Goal: Transaction & Acquisition: Register for event/course

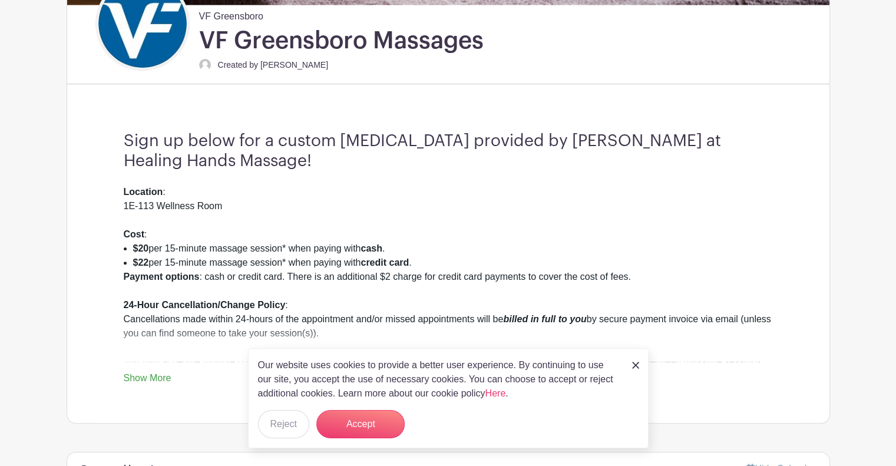
scroll to position [424, 0]
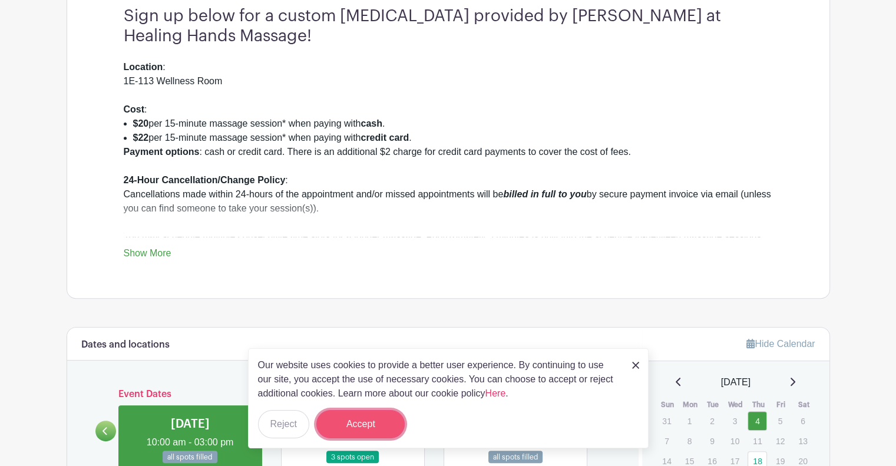
click at [359, 412] on button "Accept" at bounding box center [360, 424] width 88 height 28
click at [490, 242] on div "Location : 1E-113 Wellness Room Cost : $20 per 15-minute massage session* when …" at bounding box center [448, 160] width 649 height 200
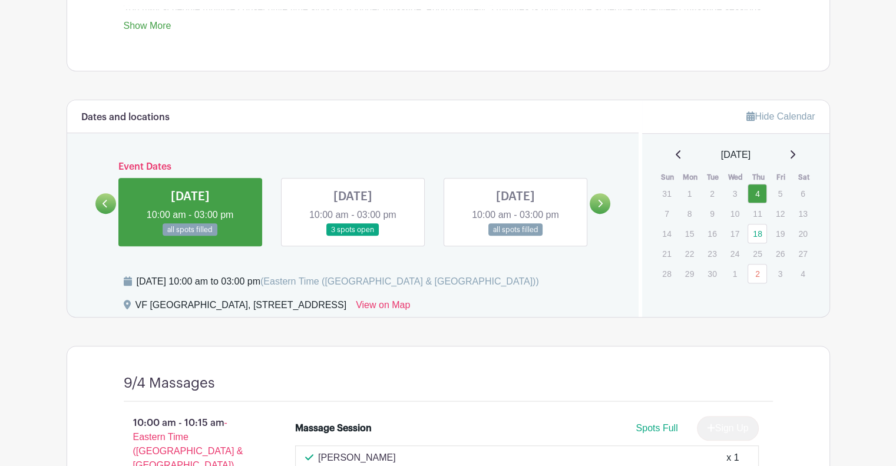
scroll to position [684, 0]
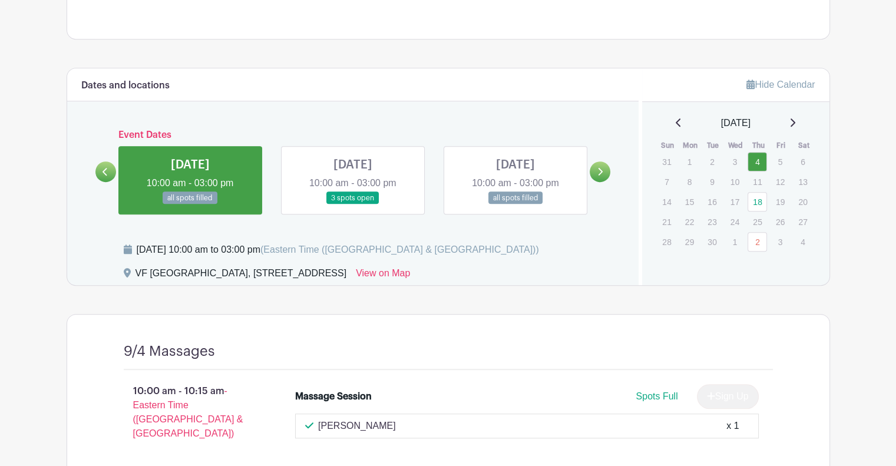
click at [353, 204] on link at bounding box center [353, 204] width 0 height 0
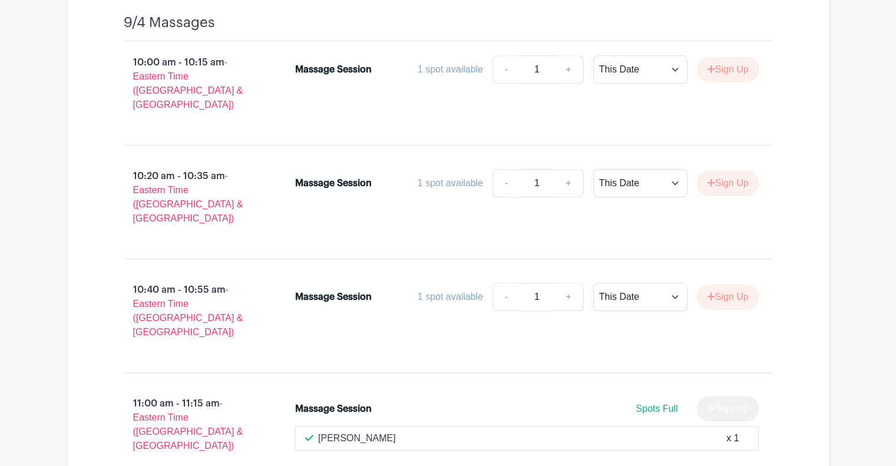
scroll to position [1014, 0]
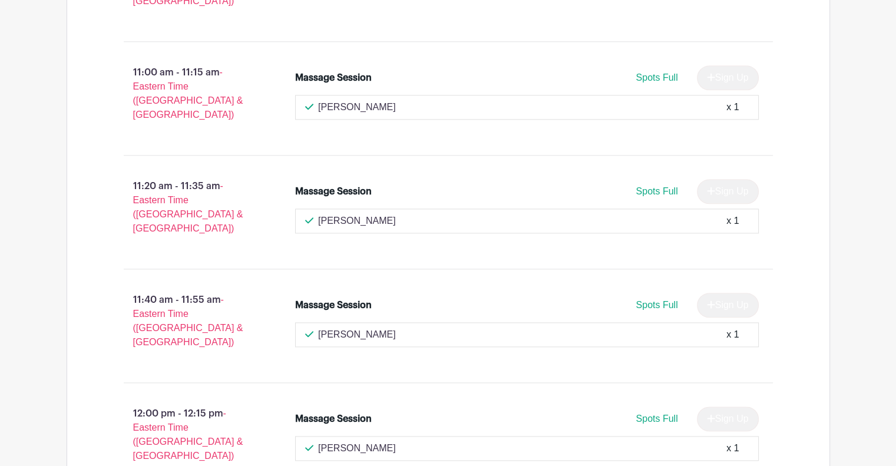
click at [635, 288] on li "Massage Session Spots Full Sign Up [PERSON_NAME] x 1" at bounding box center [527, 320] width 473 height 64
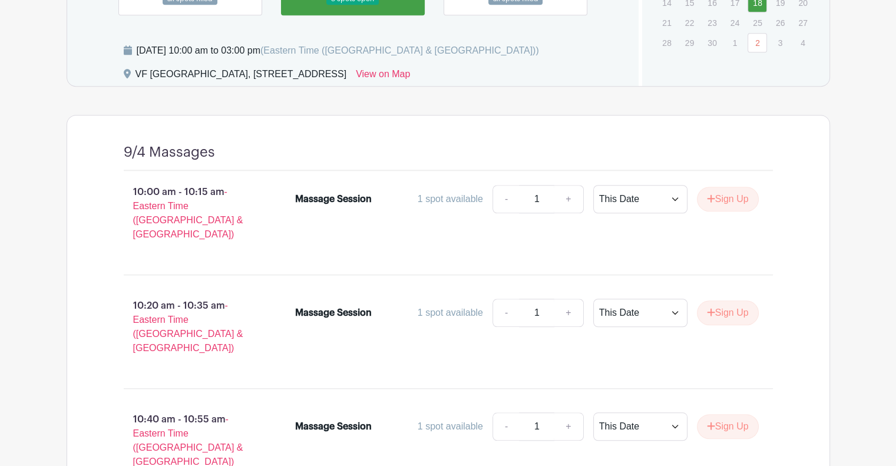
scroll to position [897, 0]
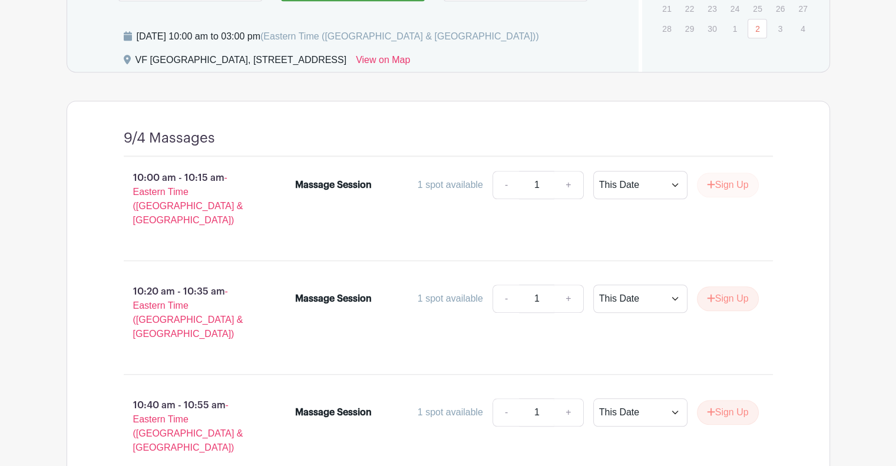
drag, startPoint x: 685, startPoint y: 181, endPoint x: 698, endPoint y: 181, distance: 13.0
click at [698, 181] on div "Sign Up" at bounding box center [723, 185] width 71 height 25
click at [698, 181] on button "Sign Up" at bounding box center [728, 185] width 62 height 25
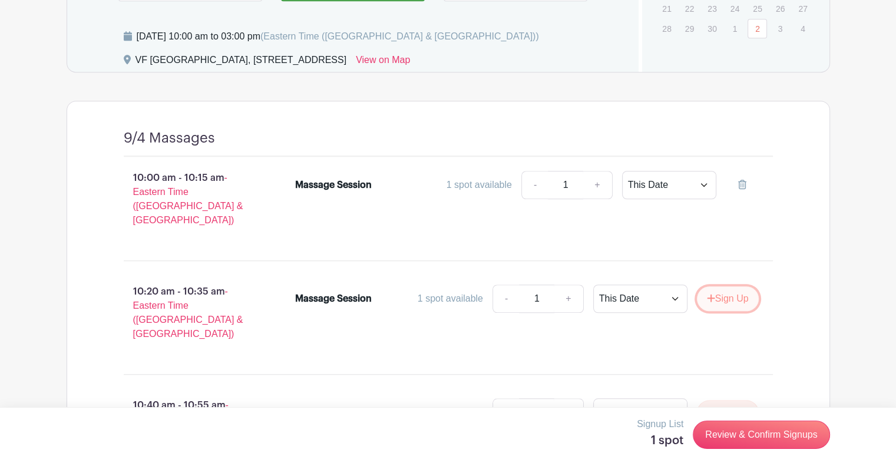
click at [740, 292] on button "Sign Up" at bounding box center [728, 298] width 62 height 25
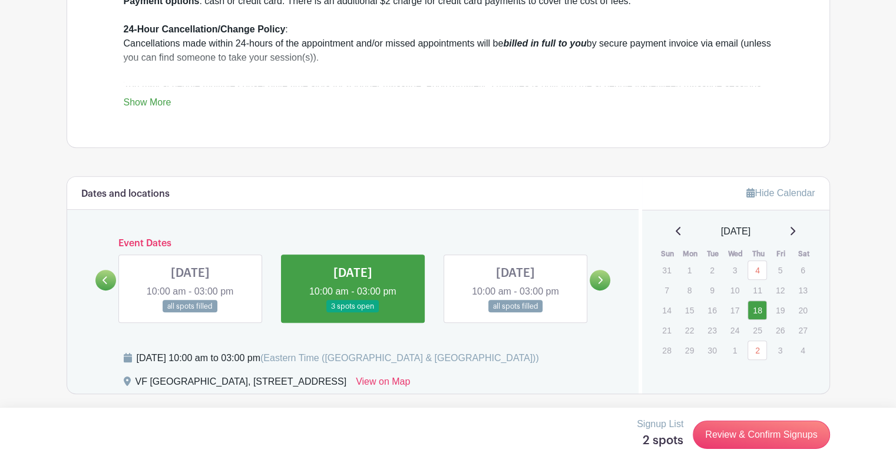
scroll to position [543, 0]
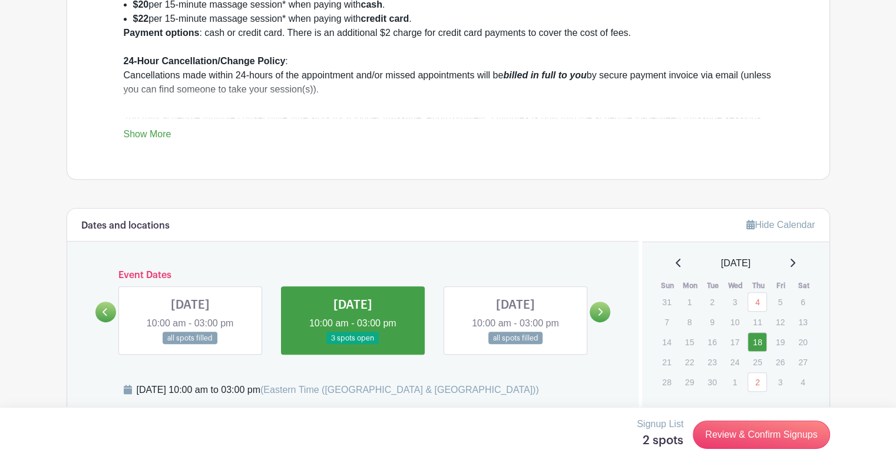
click at [190, 345] on link at bounding box center [190, 345] width 0 height 0
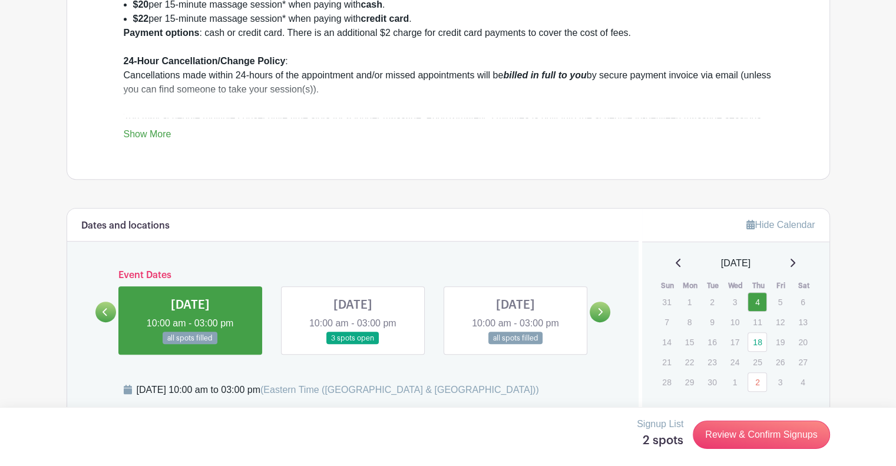
click at [424, 250] on div "Dates and locations Event Dates [DATE] 10:00 am - 03:00 pm 15 spots open [DATE]…" at bounding box center [353, 317] width 572 height 216
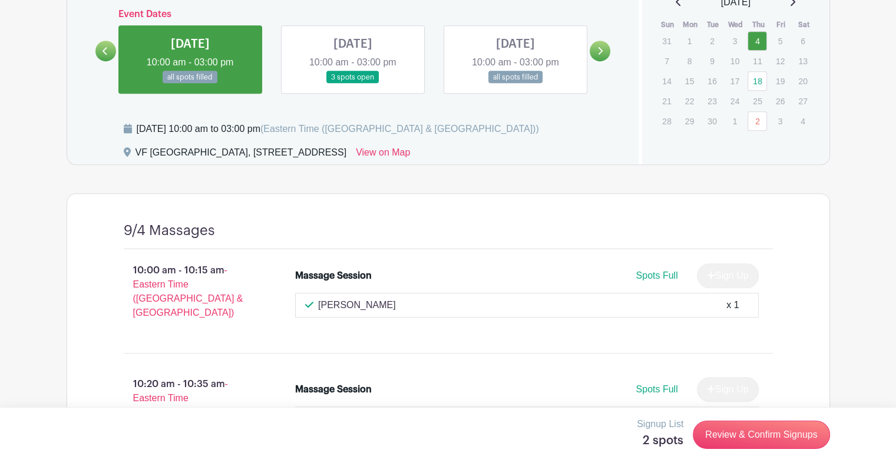
click at [424, 250] on div "10:00 am - 10:15 am - Eastern Time ([GEOGRAPHIC_DATA] & [GEOGRAPHIC_DATA]) Mass…" at bounding box center [448, 296] width 706 height 94
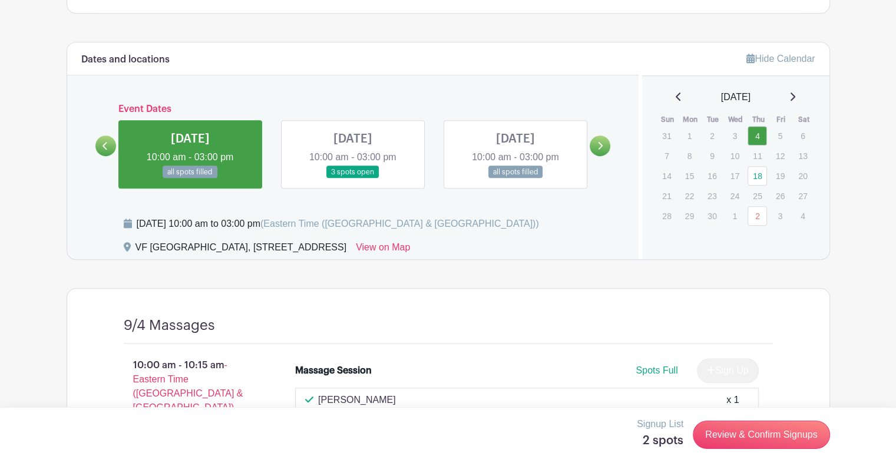
scroll to position [708, 0]
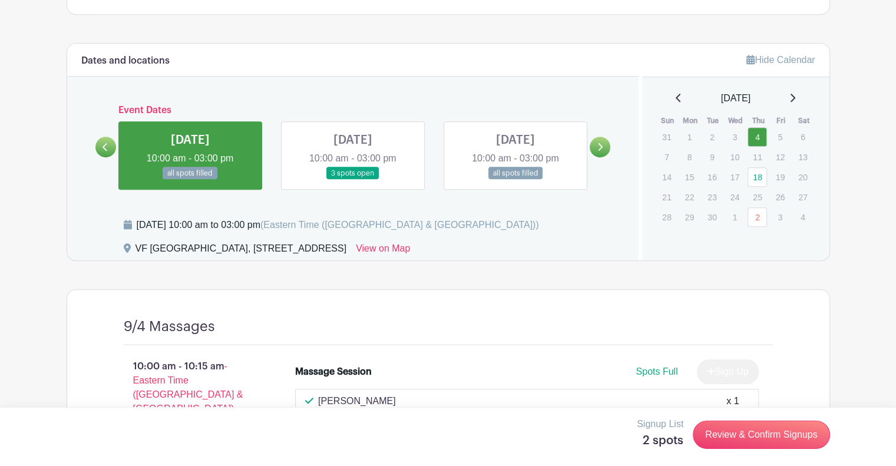
click at [353, 180] on link at bounding box center [353, 180] width 0 height 0
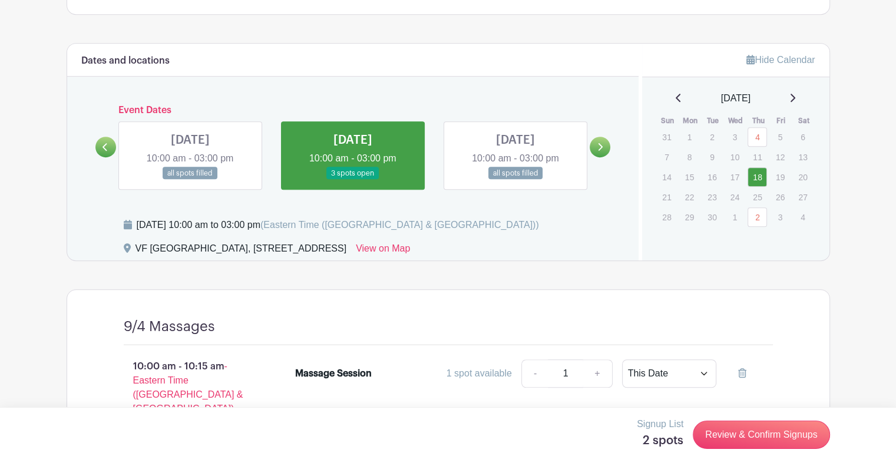
click at [516, 180] on link at bounding box center [516, 180] width 0 height 0
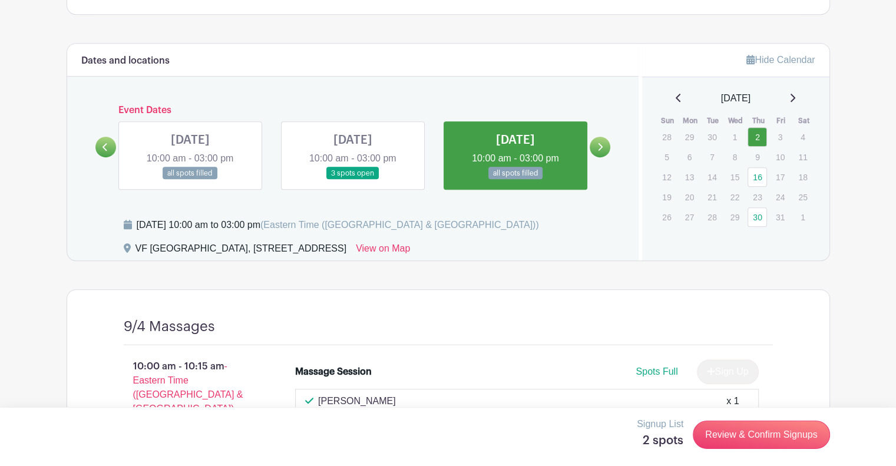
click at [516, 180] on link at bounding box center [516, 180] width 0 height 0
click at [353, 180] on link at bounding box center [353, 180] width 0 height 0
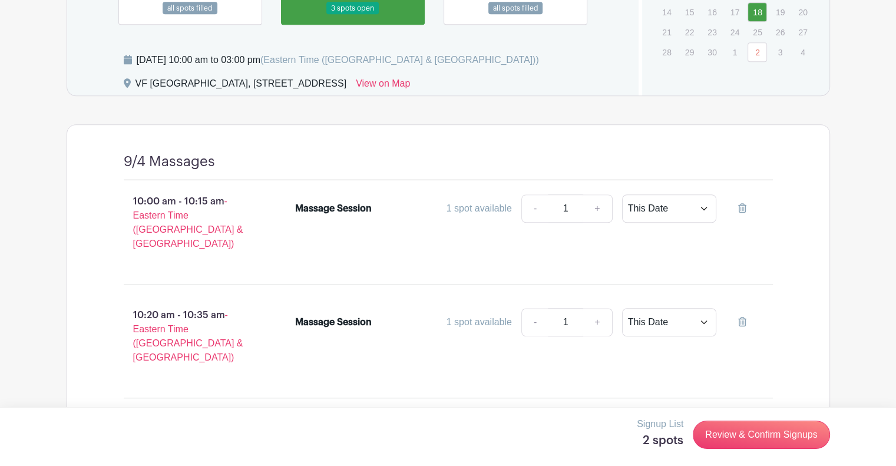
scroll to position [897, 0]
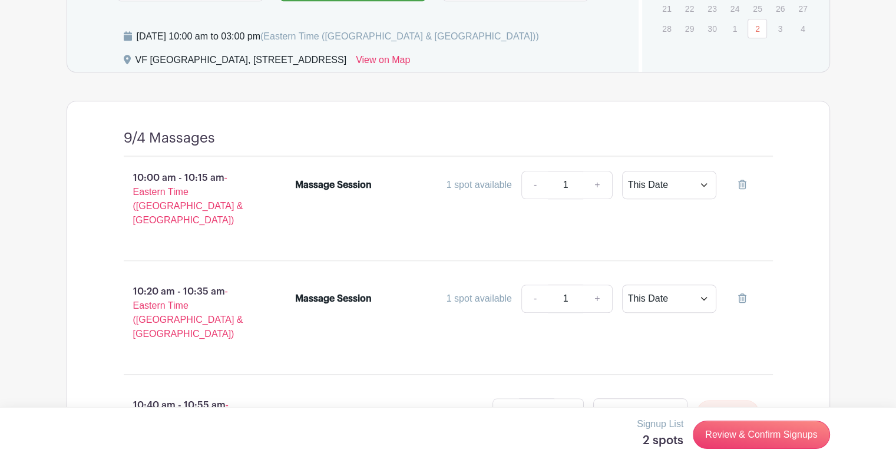
click at [773, 305] on div "Massage Session 1 spot available - 1 + This Date Select Dates Select Dates" at bounding box center [534, 317] width 516 height 75
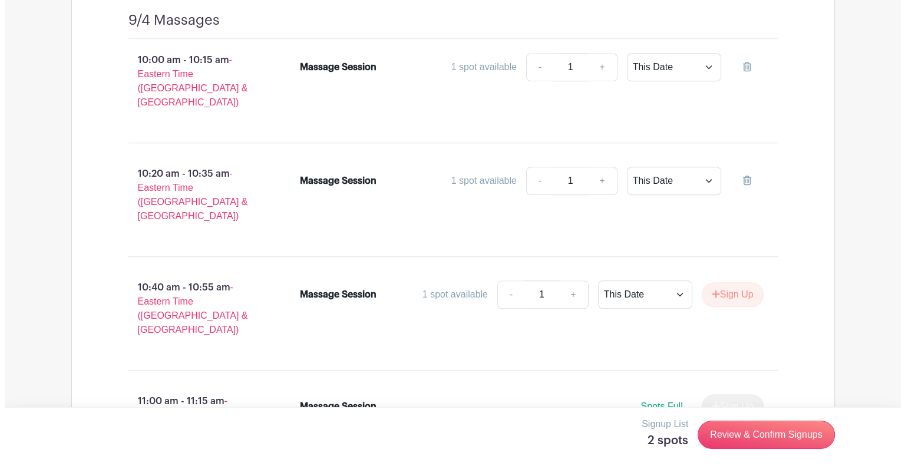
scroll to position [991, 0]
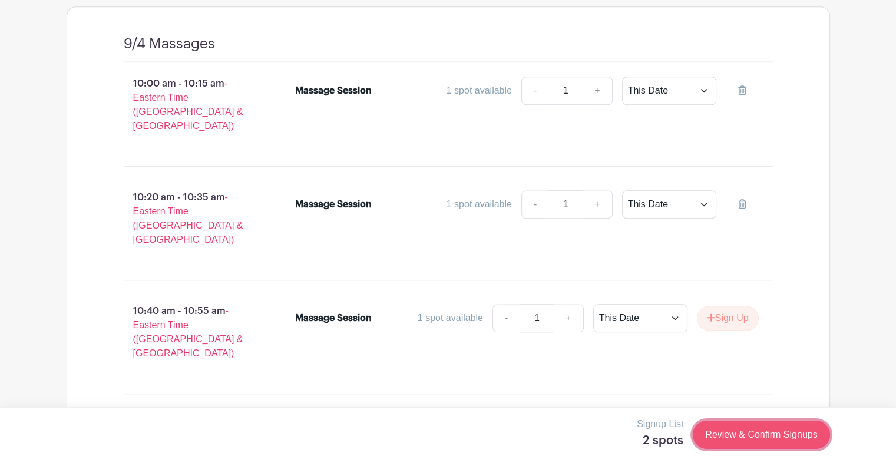
click at [747, 431] on link "Review & Confirm Signups" at bounding box center [761, 435] width 137 height 28
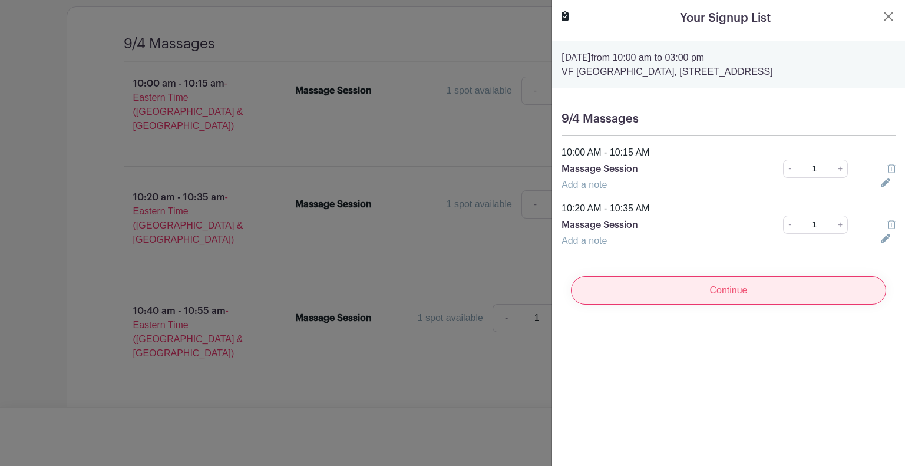
click at [689, 305] on input "Continue" at bounding box center [728, 290] width 315 height 28
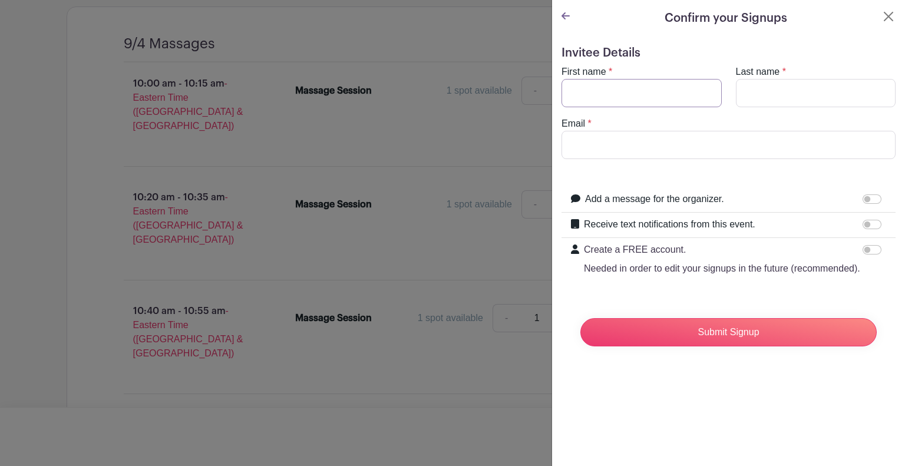
click at [641, 97] on input "First name" at bounding box center [642, 93] width 160 height 28
type input "[PERSON_NAME]"
click at [746, 91] on input "Last name" at bounding box center [816, 93] width 160 height 28
type input "[PERSON_NAME]"
click at [620, 150] on input "Email" at bounding box center [729, 145] width 334 height 28
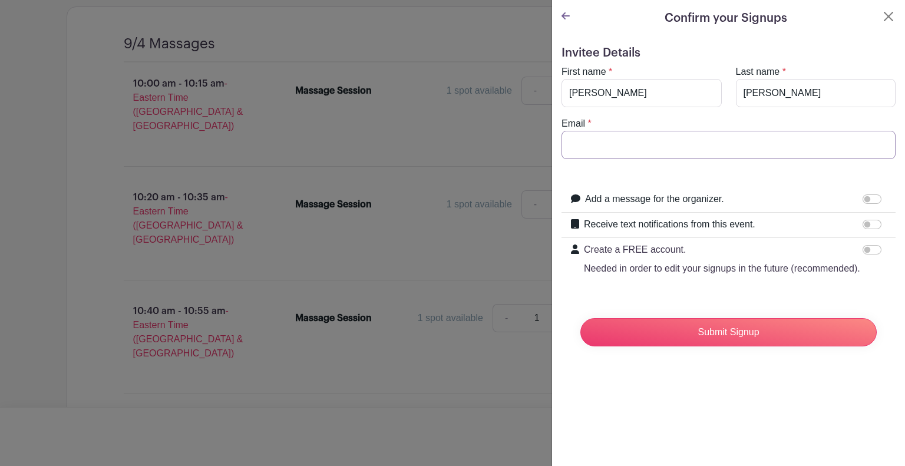
type input "[PERSON_NAME][EMAIL_ADDRESS][DOMAIN_NAME]"
click at [863, 226] on input "Receive text notifications from this event." at bounding box center [872, 224] width 19 height 9
checkbox input "true"
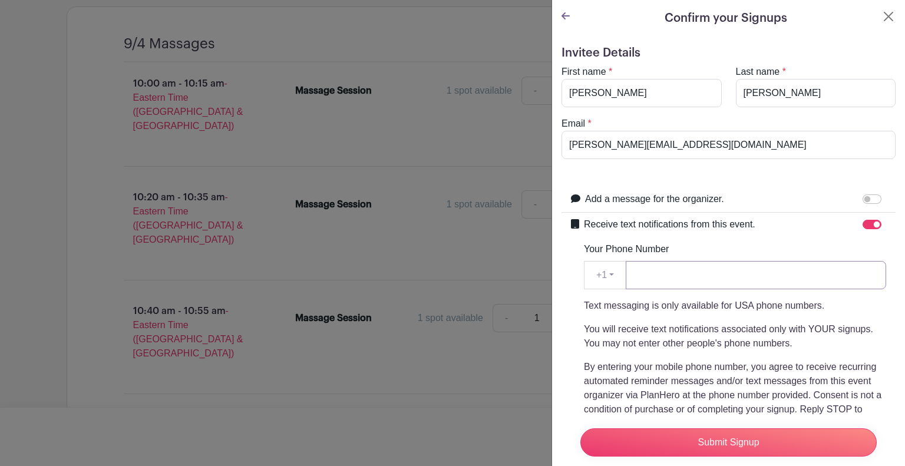
click at [736, 267] on input "Your Phone Number" at bounding box center [756, 275] width 260 height 28
type input "7154933639"
click at [692, 233] on div "Receive text notifications from this event. Your Phone Number +1 +1 7154933639 …" at bounding box center [735, 335] width 302 height 237
click at [714, 242] on div "Your Phone Number +1 +1 7154933639 Text messaging is only available for USA pho…" at bounding box center [735, 343] width 302 height 203
click at [728, 329] on p "You will receive text notifications associated only with YOUR signups. You may …" at bounding box center [735, 336] width 302 height 28
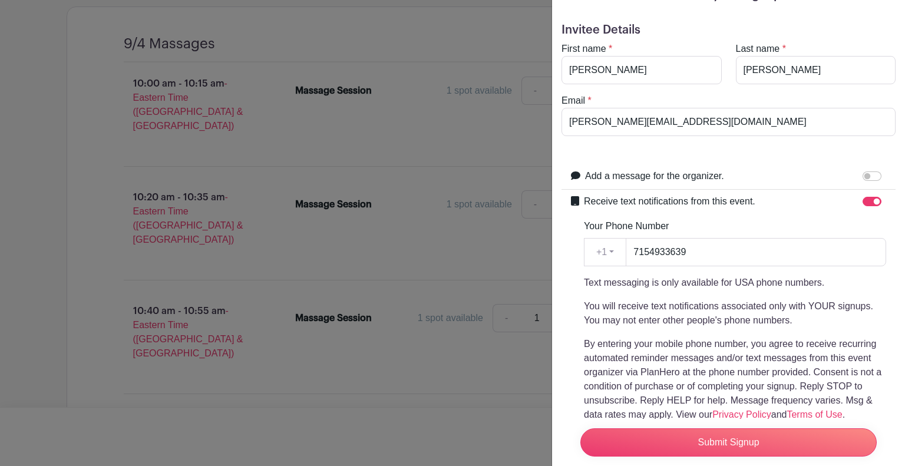
scroll to position [0, 0]
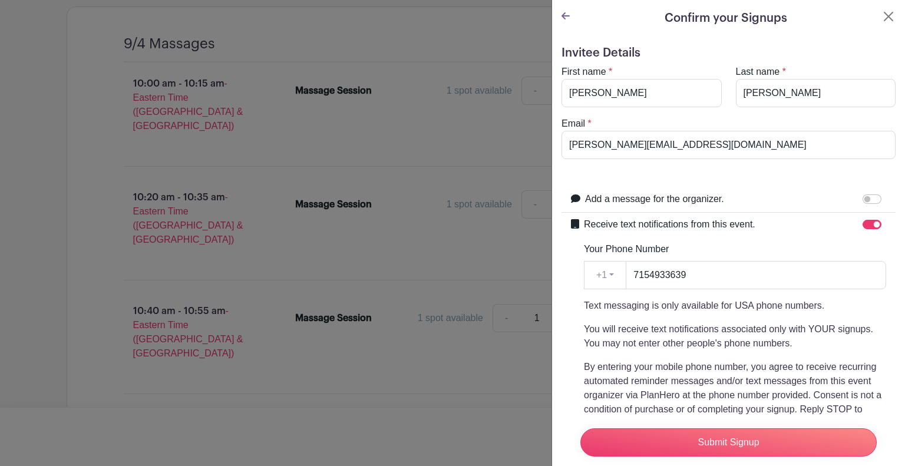
click at [777, 249] on div "Your Phone Number +1 +1 7154933639 Text messaging is only available for USA pho…" at bounding box center [735, 343] width 302 height 203
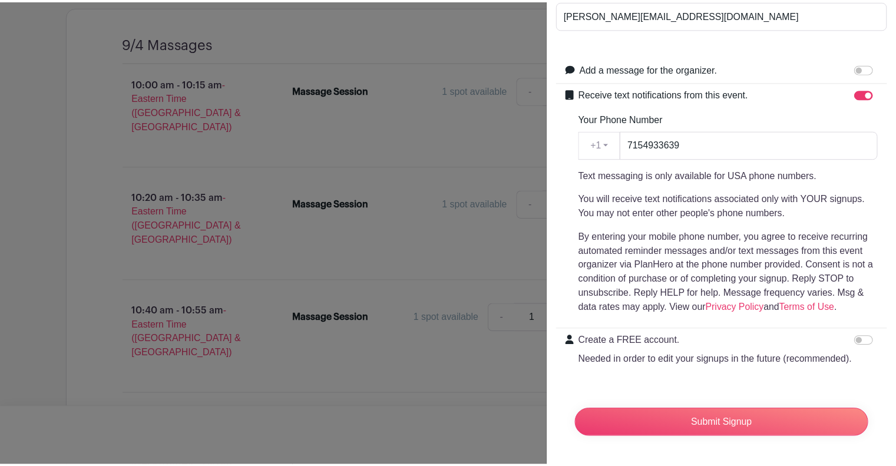
scroll to position [152, 0]
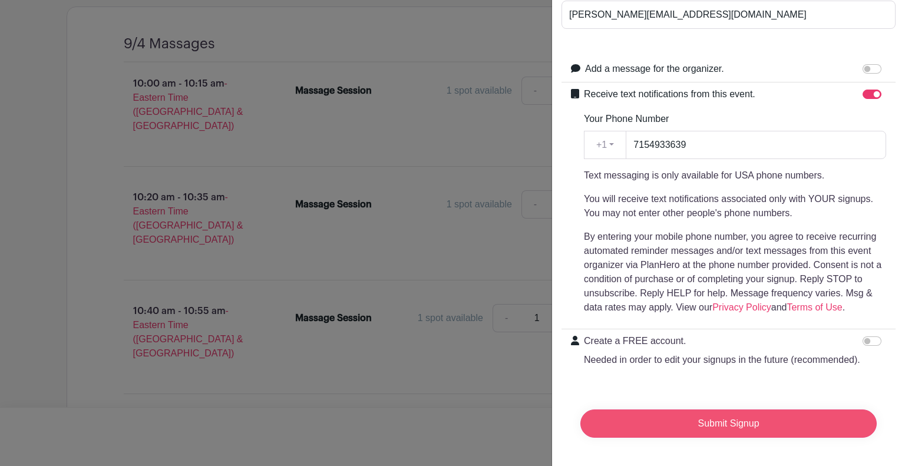
click at [694, 410] on input "Submit Signup" at bounding box center [728, 424] width 296 height 28
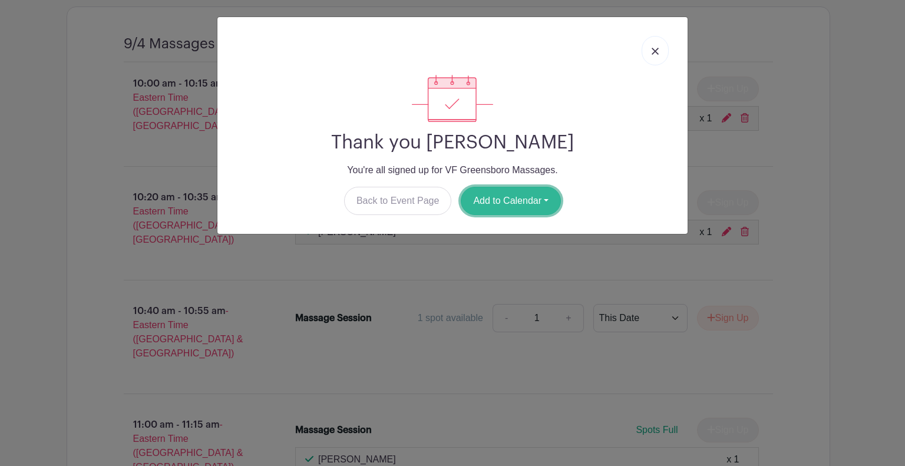
click at [493, 196] on button "Add to Calendar" at bounding box center [511, 201] width 100 height 28
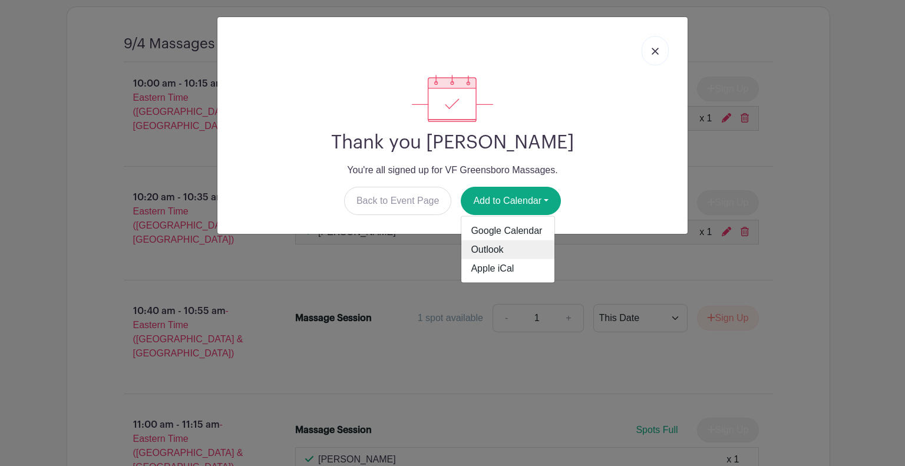
click at [507, 249] on link "Outlook" at bounding box center [507, 249] width 93 height 19
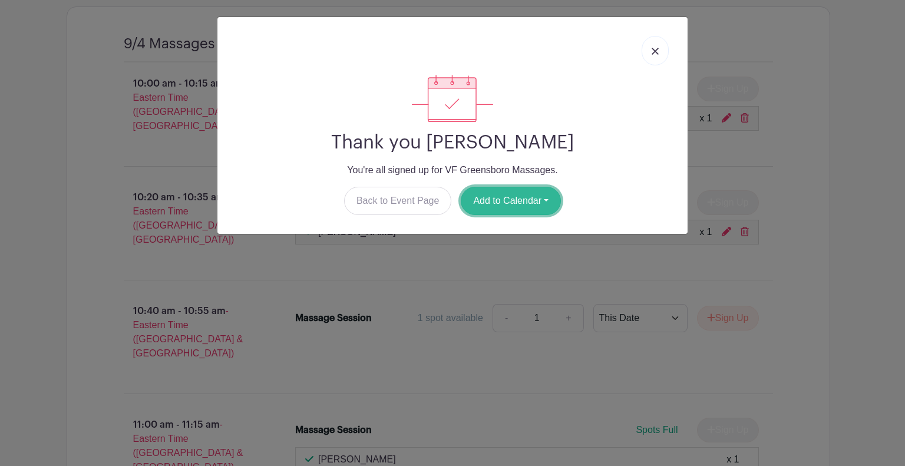
click at [523, 190] on button "Add to Calendar" at bounding box center [511, 201] width 100 height 28
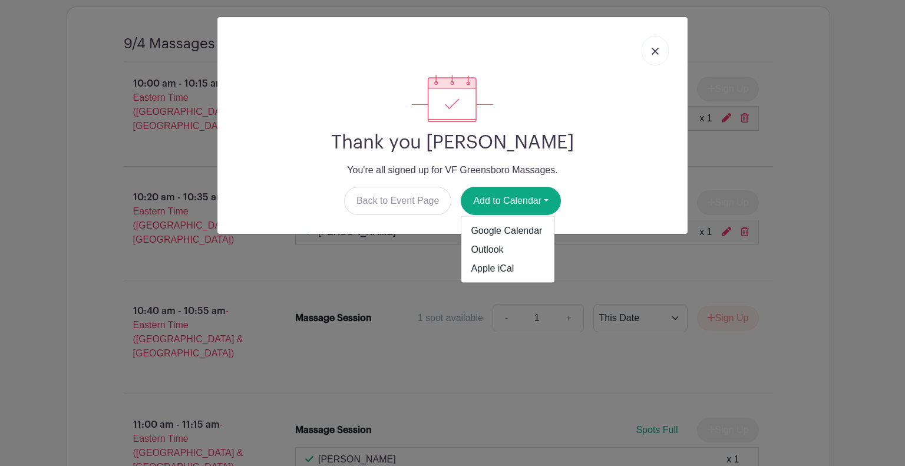
click at [629, 179] on div "Thank you [PERSON_NAME] You're all signed up for VF Greensboro Massages. Back t…" at bounding box center [452, 145] width 451 height 140
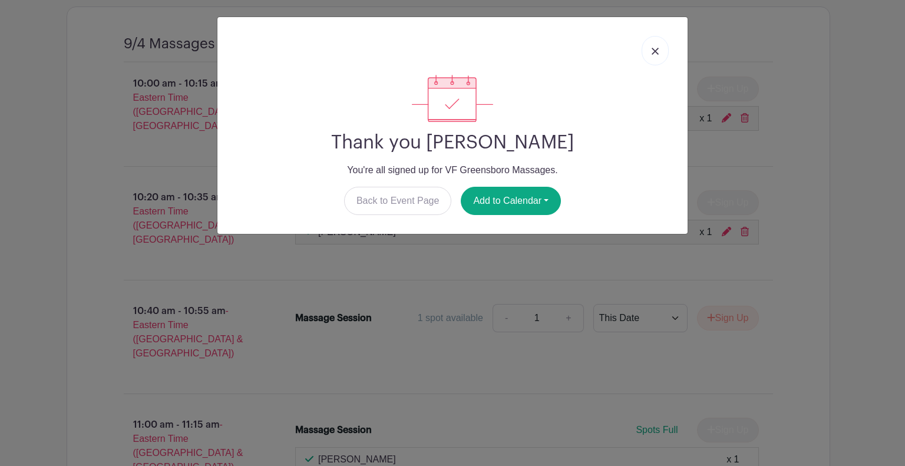
click at [657, 51] on img at bounding box center [655, 51] width 7 height 7
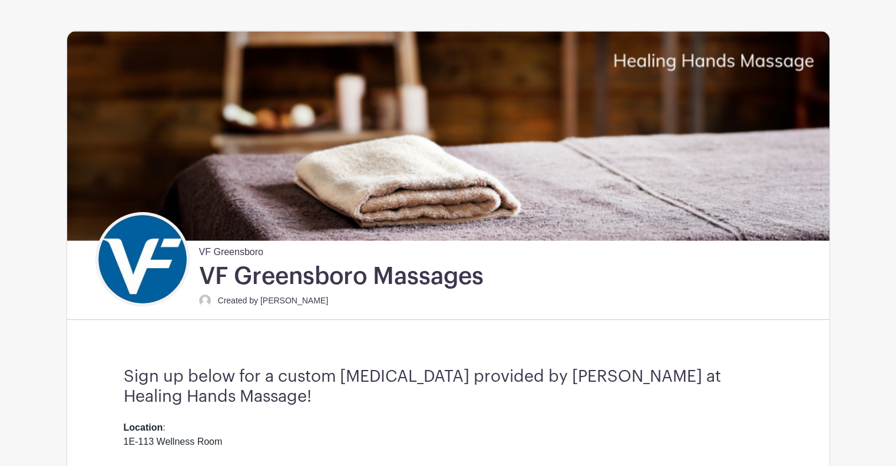
scroll to position [0, 0]
